Goal: Book appointment/travel/reservation

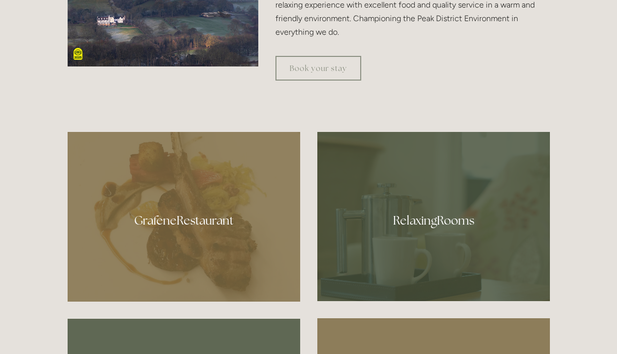
scroll to position [635, 0]
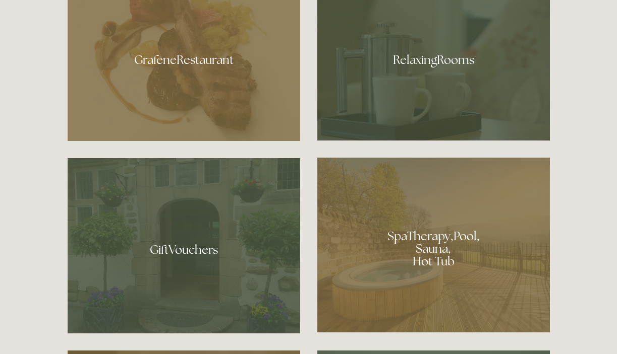
click at [436, 252] on div at bounding box center [433, 245] width 232 height 175
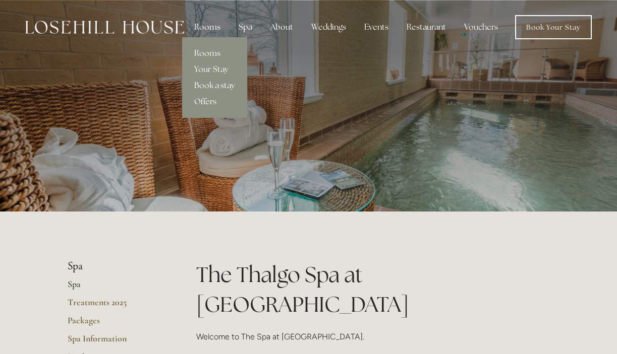
click at [205, 22] on div "Rooms" at bounding box center [207, 27] width 42 height 20
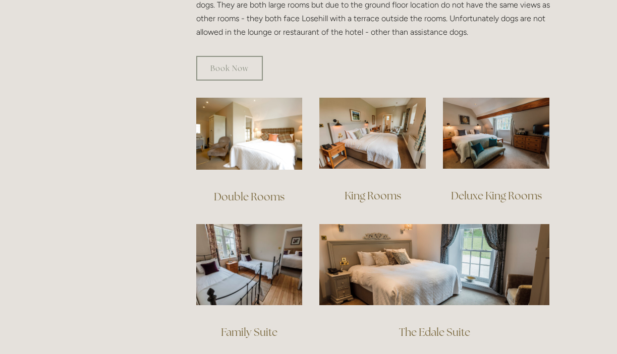
scroll to position [677, 0]
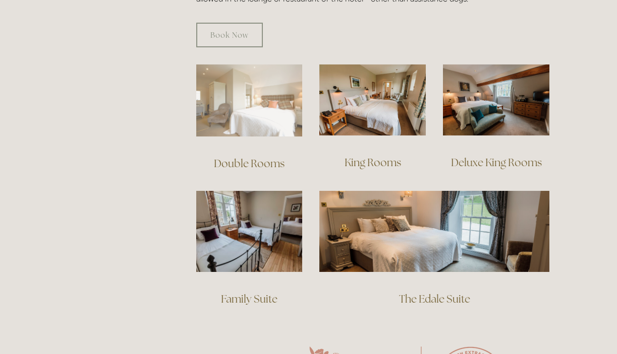
click at [250, 102] on img at bounding box center [249, 101] width 106 height 72
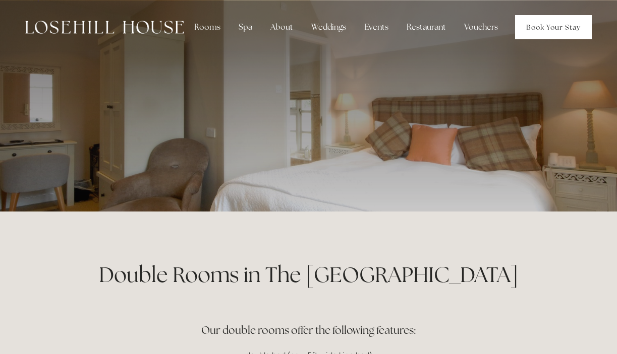
click at [557, 28] on link "Book Your Stay" at bounding box center [553, 27] width 77 height 24
